Goal: Ask a question

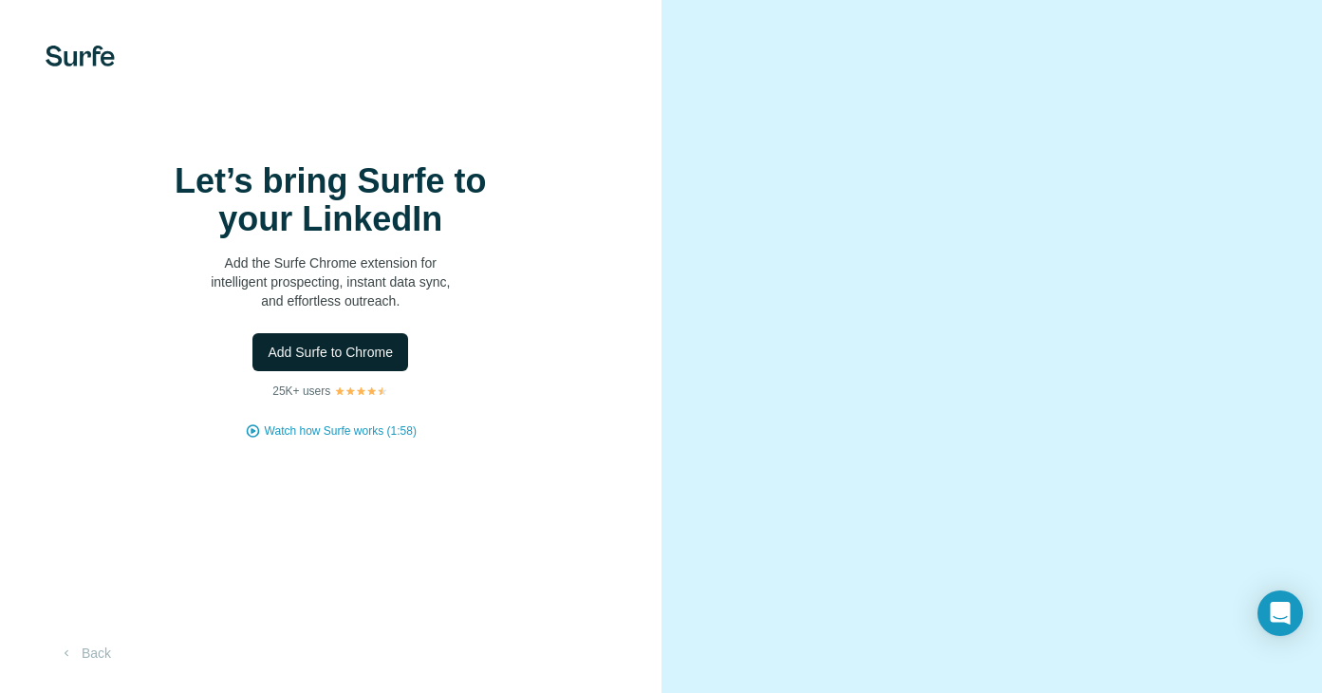
click at [324, 362] on span "Add Surfe to Chrome" at bounding box center [330, 352] width 125 height 19
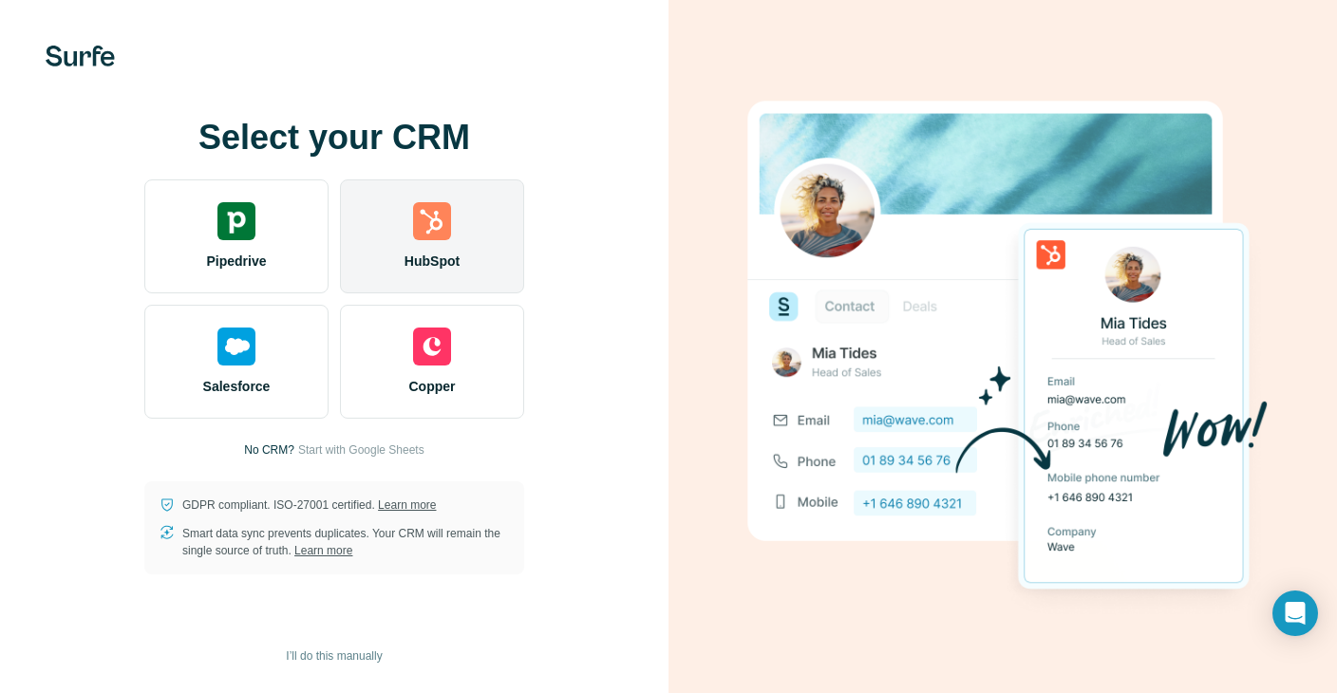
click at [434, 227] on img at bounding box center [432, 221] width 38 height 38
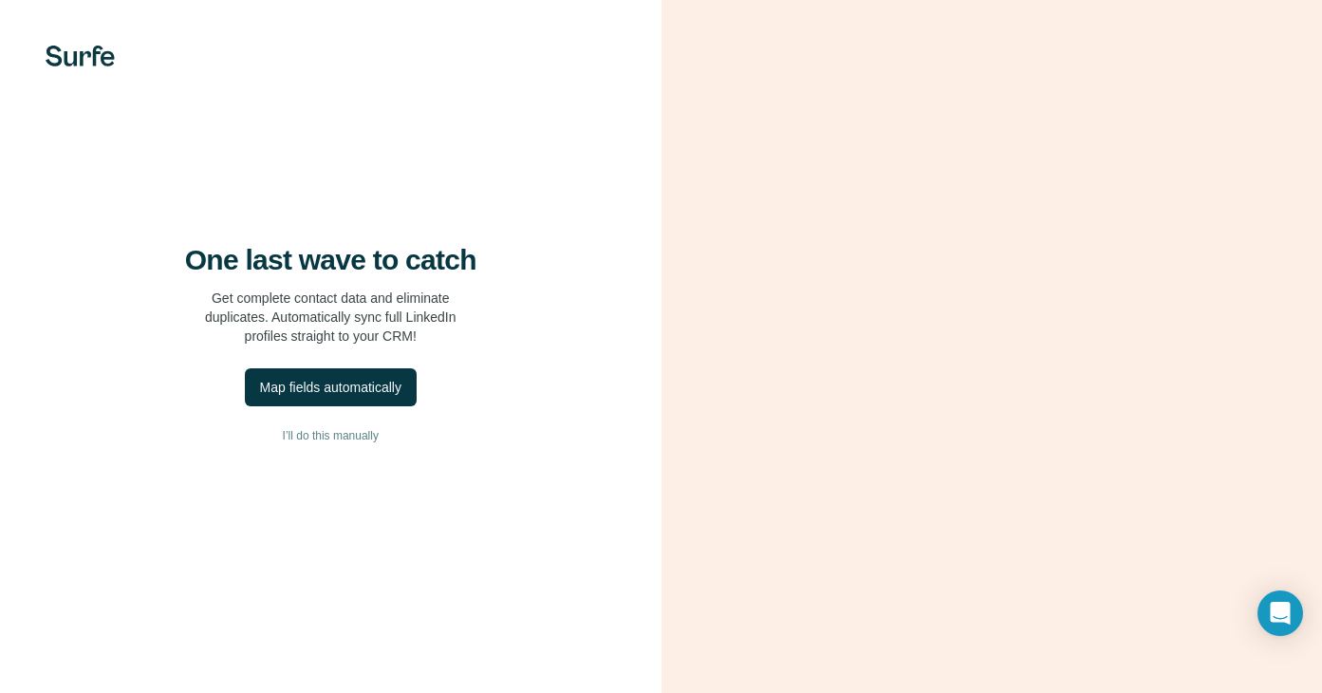
scroll to position [18, 0]
click at [330, 429] on span "I’ll do this manually" at bounding box center [331, 435] width 96 height 17
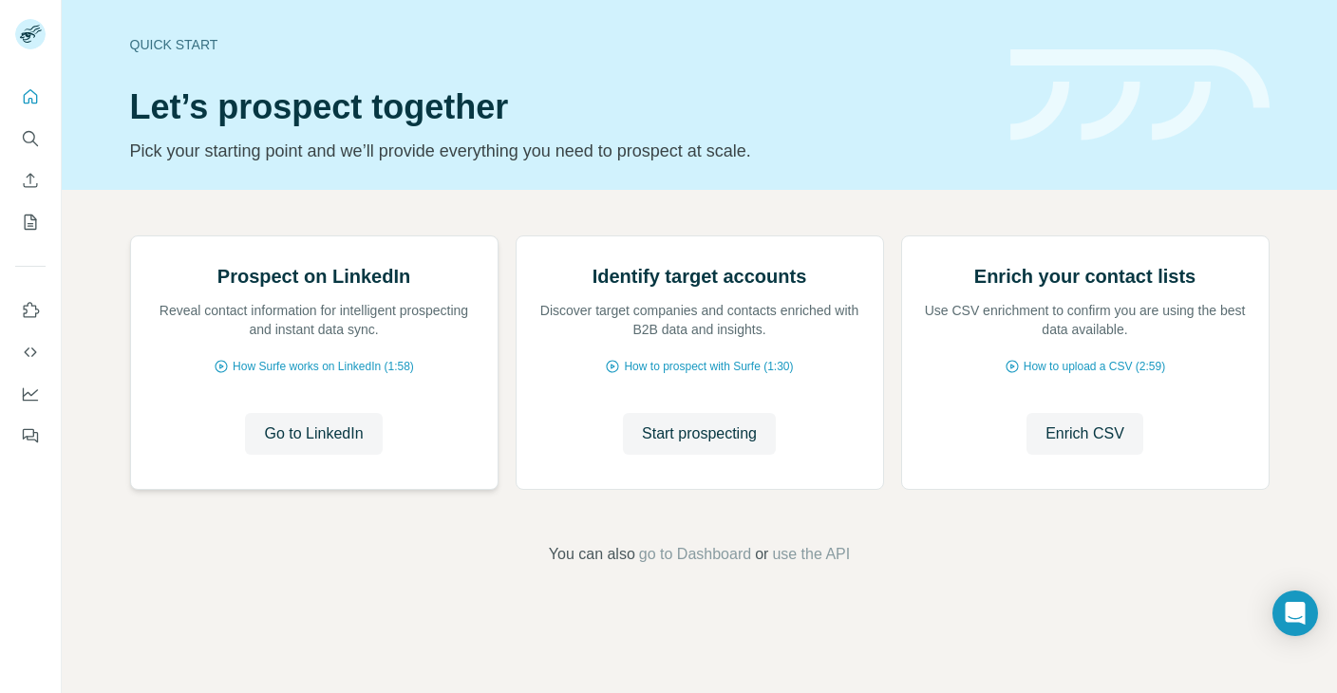
scroll to position [123, 0]
click at [303, 445] on span "Go to LinkedIn" at bounding box center [313, 433] width 99 height 23
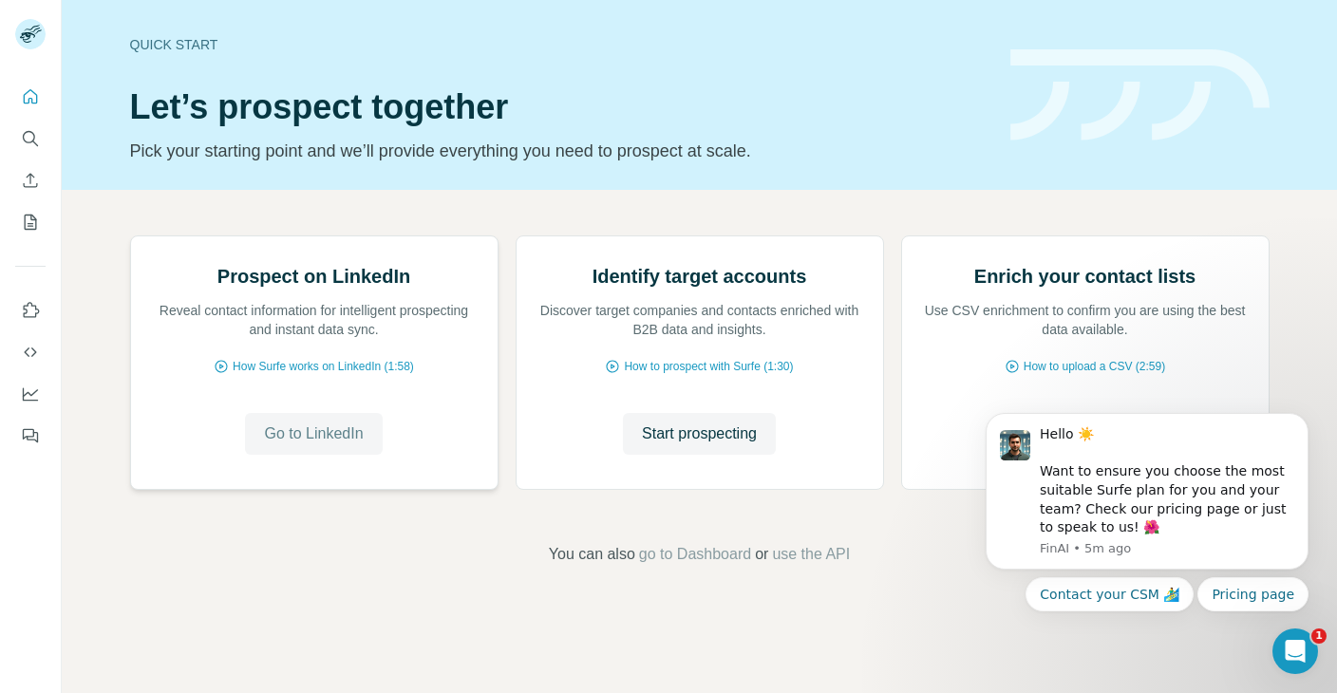
scroll to position [0, 0]
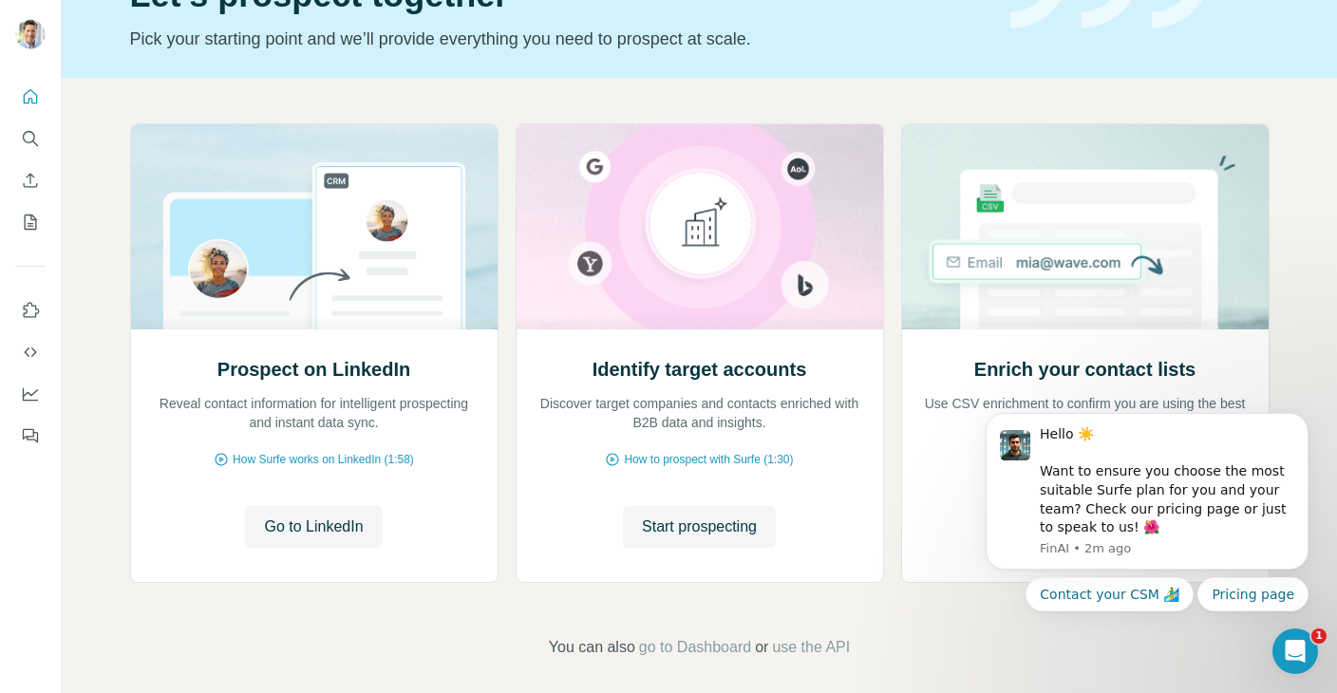
scroll to position [113, 0]
click at [315, 523] on span "Go to LinkedIn" at bounding box center [313, 526] width 99 height 23
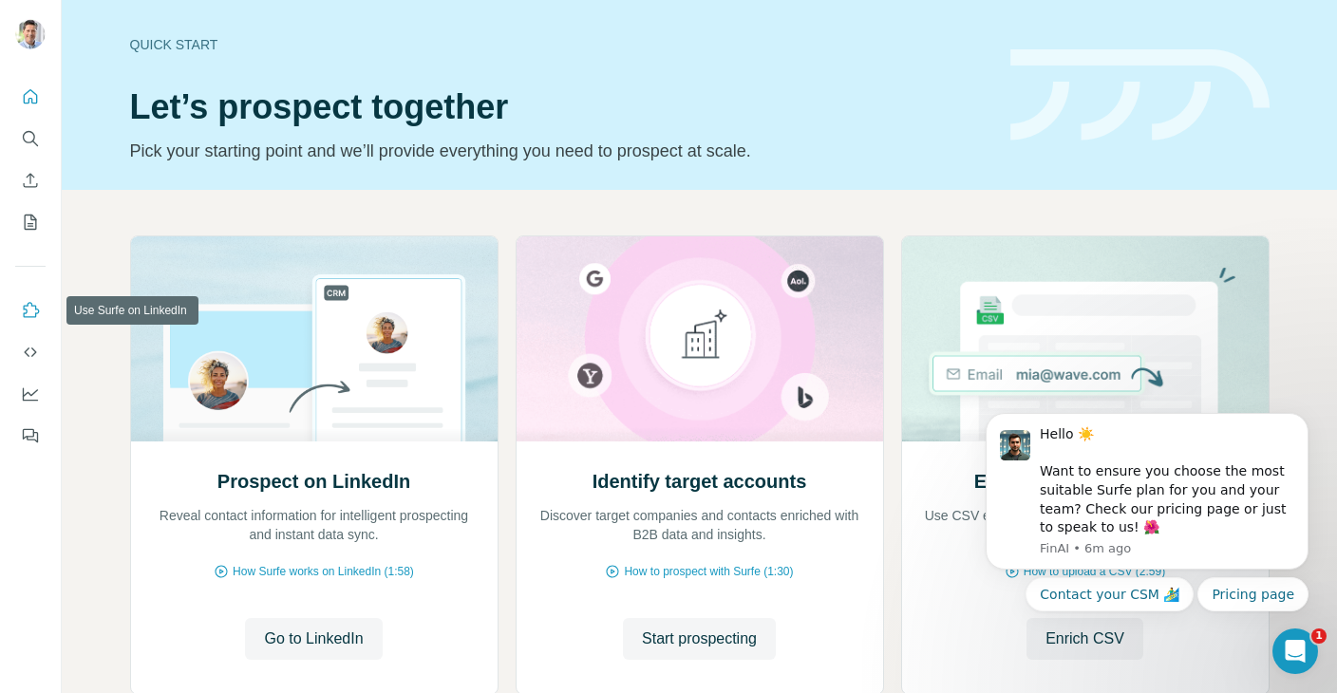
click at [29, 307] on icon "Use Surfe on LinkedIn" at bounding box center [30, 310] width 19 height 19
click at [27, 94] on icon "Quick start" at bounding box center [30, 96] width 19 height 19
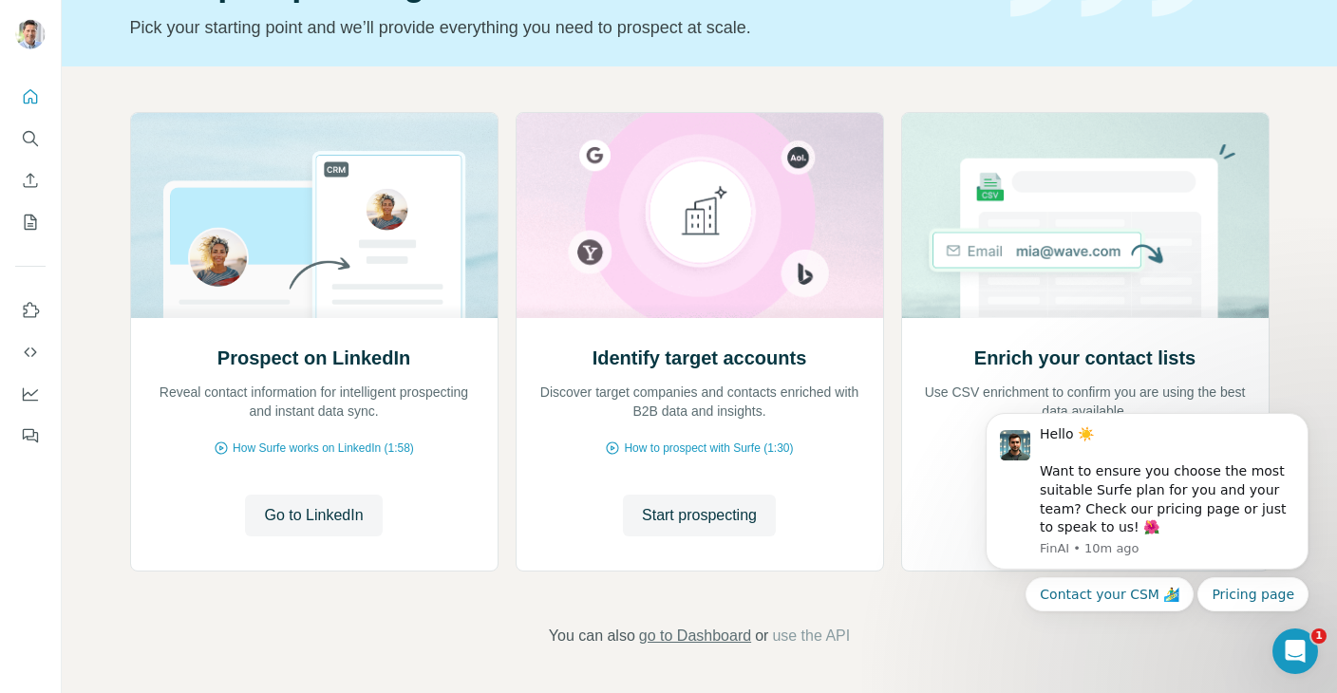
click at [691, 640] on span "go to Dashboard" at bounding box center [695, 636] width 112 height 23
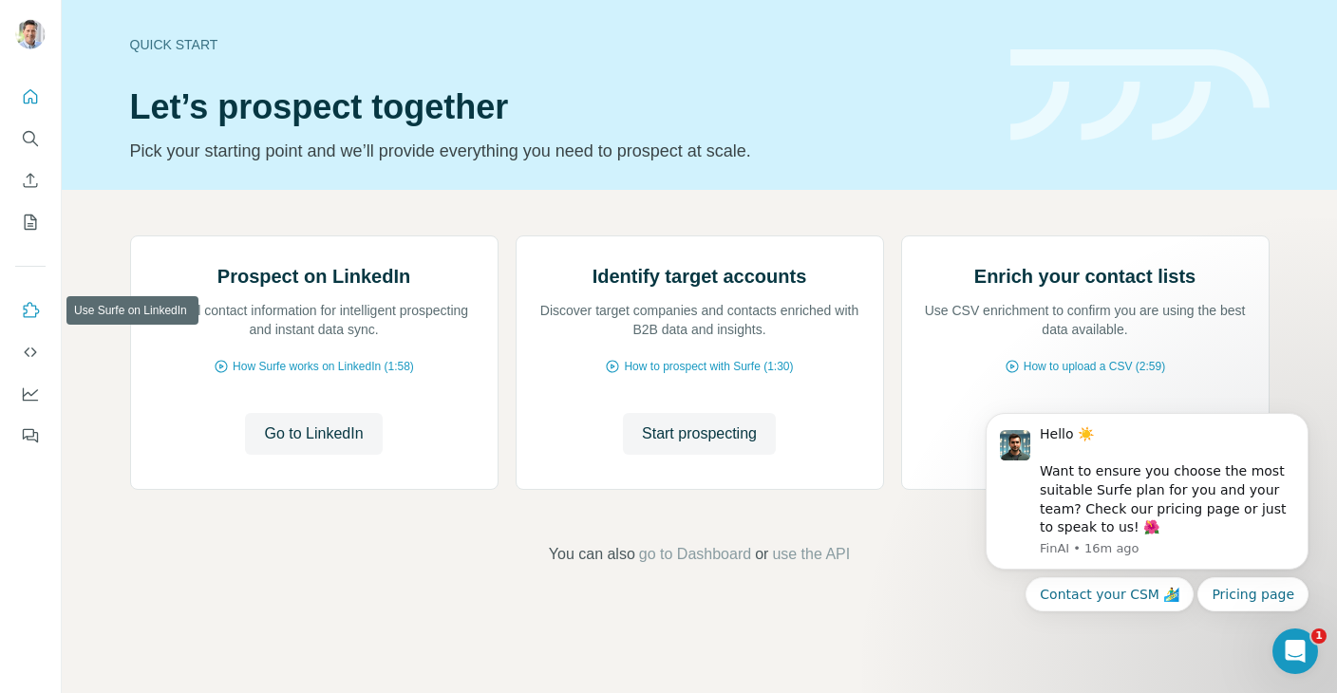
click at [29, 307] on icon "Use Surfe on LinkedIn" at bounding box center [30, 310] width 19 height 19
click at [1119, 478] on div "Hello ☀️ Want to ensure you choose the most suitable Surfe plan for you and you…" at bounding box center [1167, 481] width 254 height 112
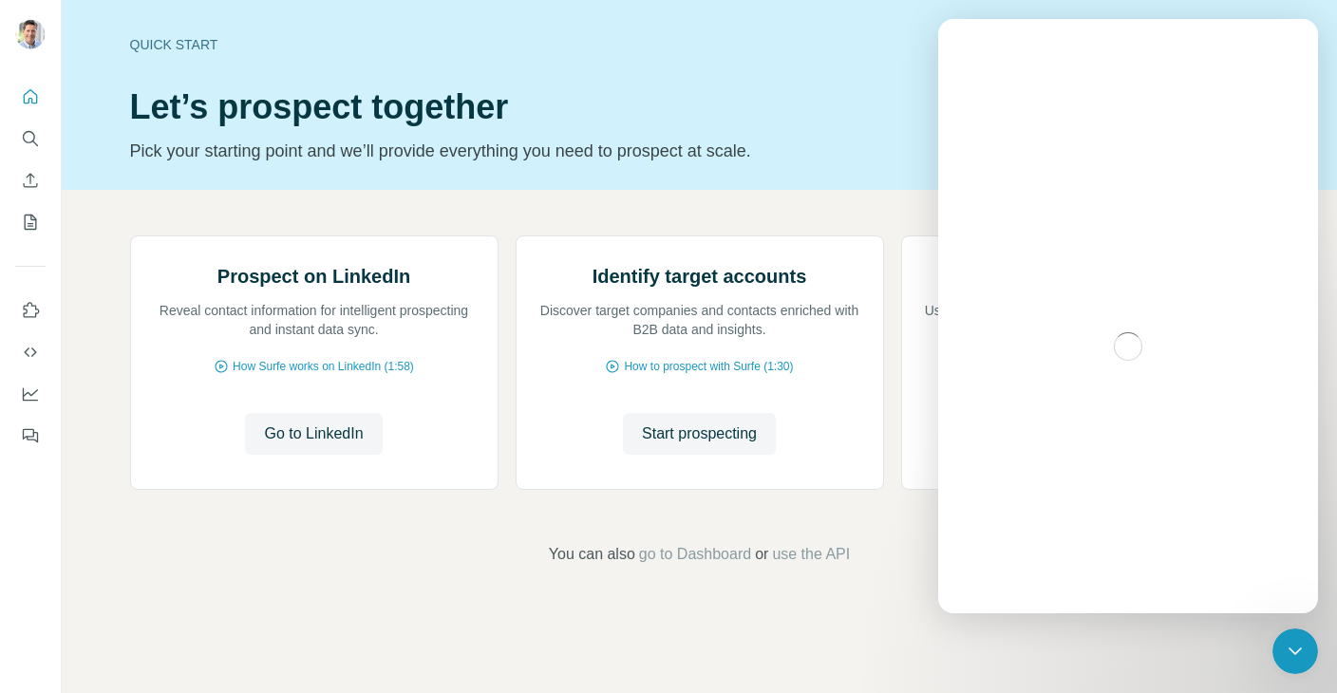
scroll to position [0, 0]
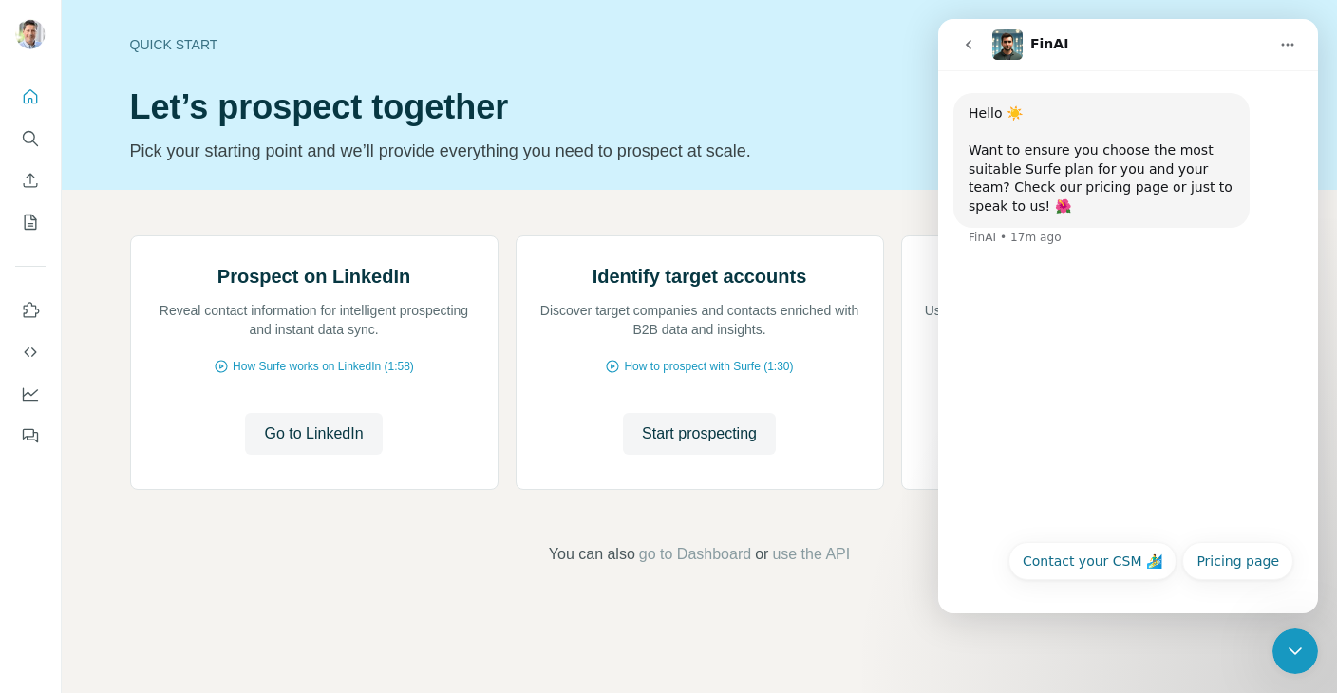
click at [1051, 122] on div "Hello ☀️ Want to ensure you choose the most suitable Surfe plan for you and you…" at bounding box center [1101, 160] width 266 height 112
click at [1049, 295] on div "Hello ☀️ Want to ensure you choose the most suitable Surfe plan for you and you…" at bounding box center [1128, 299] width 380 height 459
click at [1045, 556] on button "Contact your CSM 🏄‍♂️" at bounding box center [1092, 561] width 168 height 38
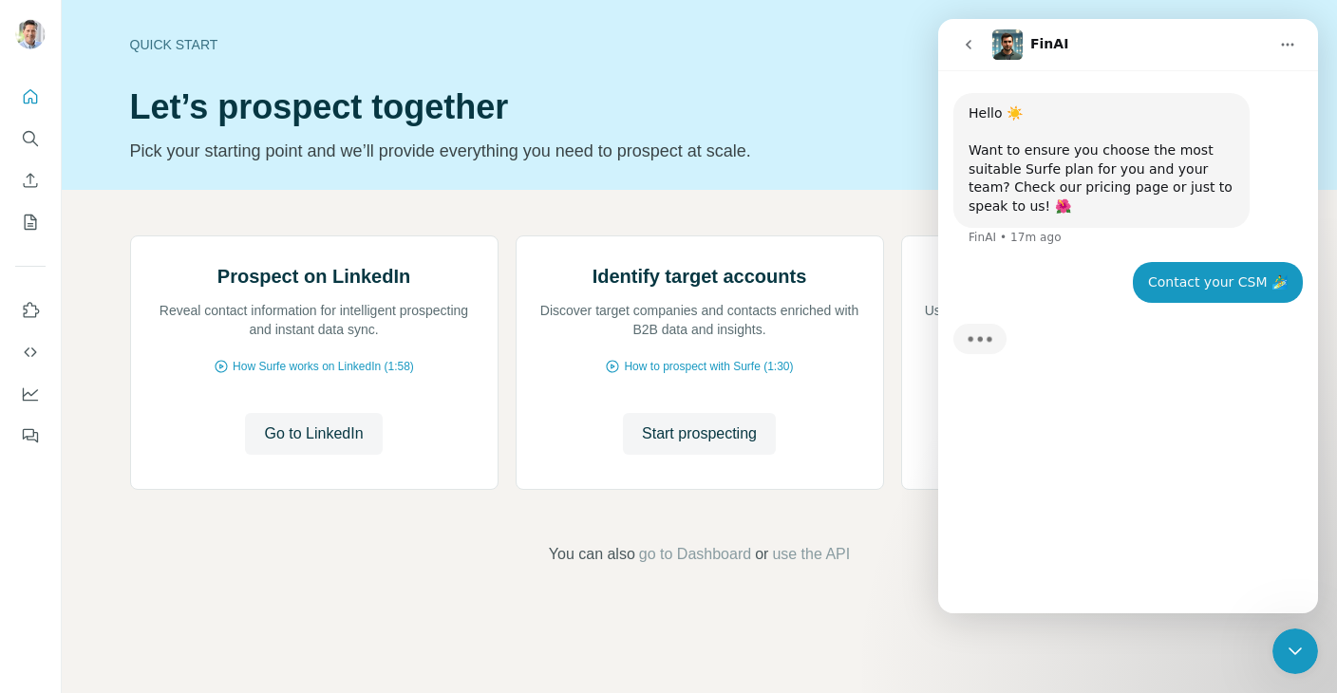
click at [1170, 280] on div "Contact your CSM 🏄‍♂️" at bounding box center [1218, 282] width 140 height 19
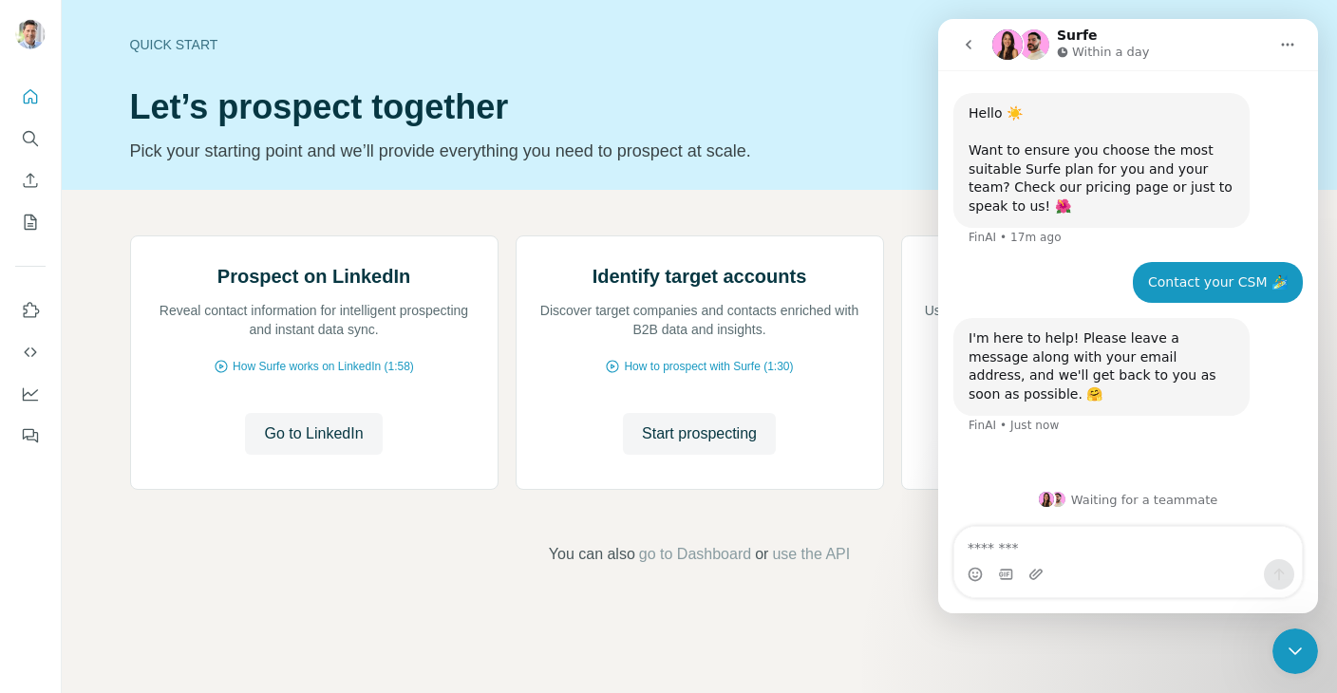
click at [1058, 551] on textarea "Message…" at bounding box center [1127, 543] width 347 height 32
type textarea "**********"
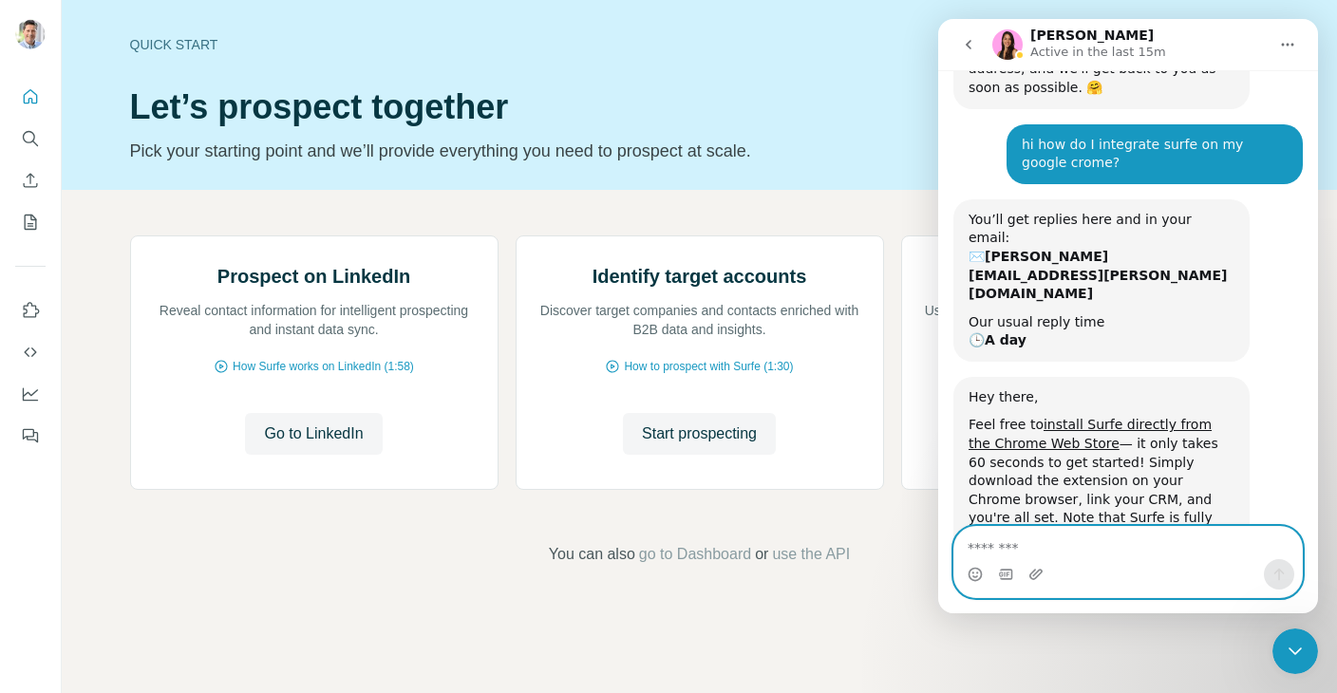
scroll to position [331, 0]
